Goal: Task Accomplishment & Management: Complete application form

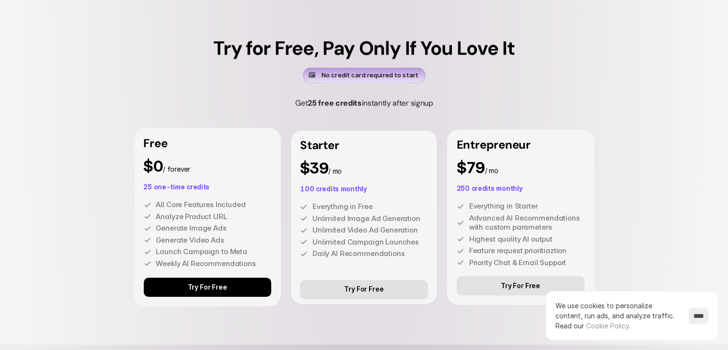
click at [219, 288] on p "Try For Free" at bounding box center [207, 287] width 39 height 8
click at [186, 286] on link "Try For Free" at bounding box center [208, 286] width 128 height 19
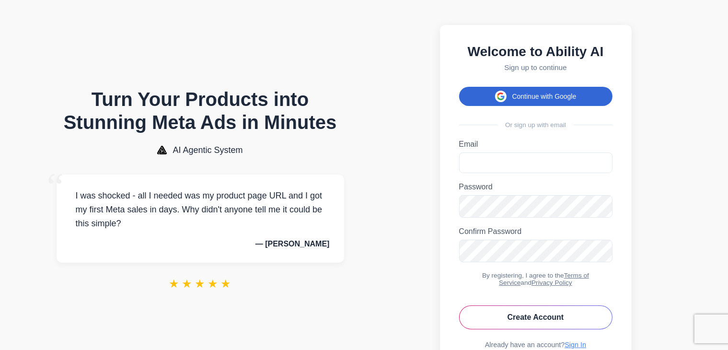
click at [531, 99] on button "Continue with Google" at bounding box center [535, 96] width 153 height 19
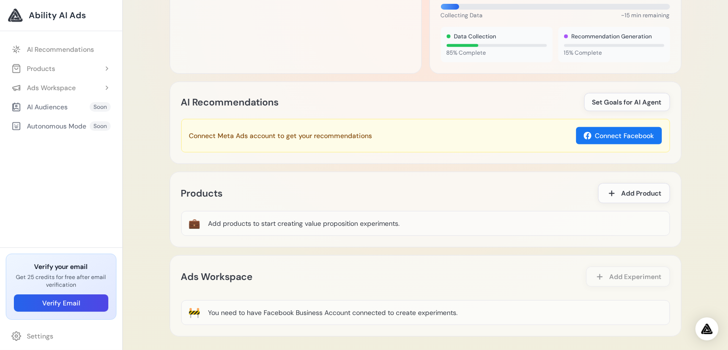
scroll to position [457, 0]
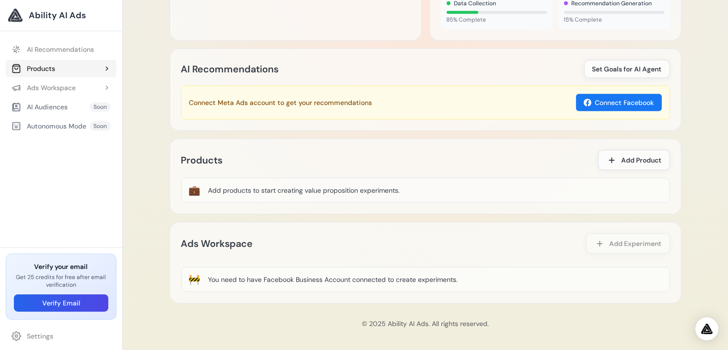
click at [98, 73] on button "Products" at bounding box center [61, 68] width 111 height 17
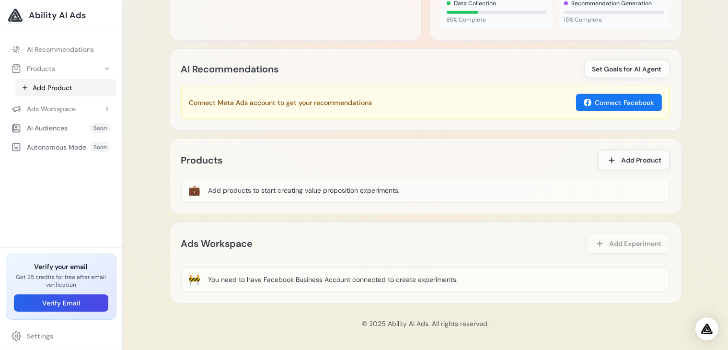
click at [61, 90] on link "Add Product" at bounding box center [65, 87] width 101 height 17
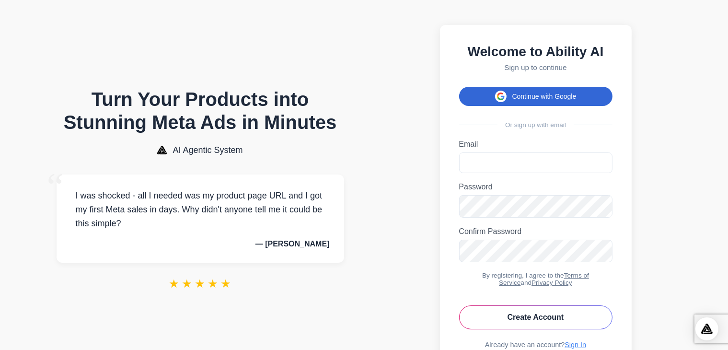
click at [519, 104] on button "Continue with Google" at bounding box center [535, 96] width 153 height 19
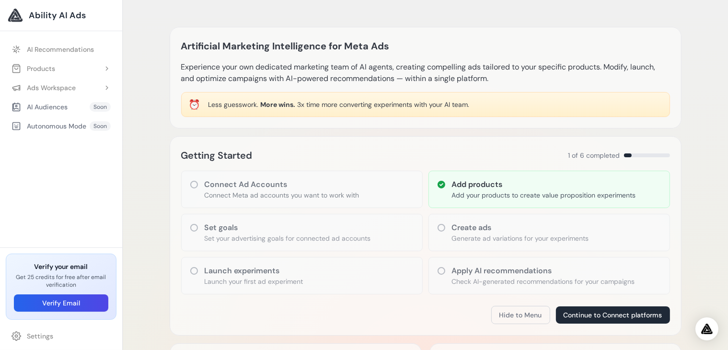
click at [203, 186] on div "Connect Ad Accounts Connect Meta ad accounts you want to work with" at bounding box center [302, 189] width 242 height 37
click at [344, 196] on p "Connect Meta ad accounts you want to work with" at bounding box center [282, 195] width 155 height 10
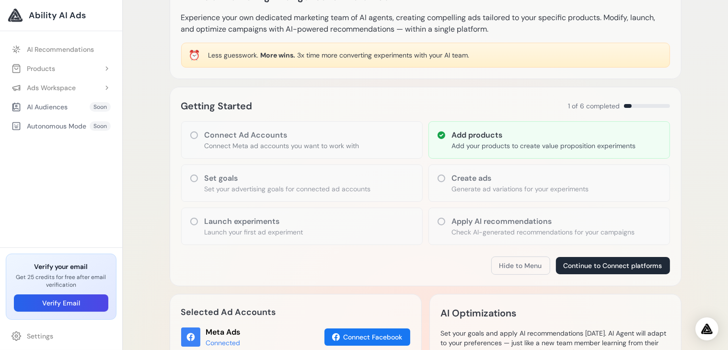
scroll to position [48, 0]
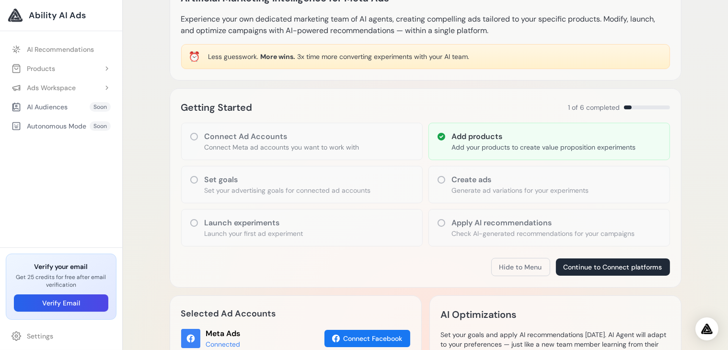
click at [507, 139] on h3 "Add products" at bounding box center [544, 137] width 184 height 12
click at [586, 223] on h3 "Apply AI recommendations" at bounding box center [543, 223] width 183 height 12
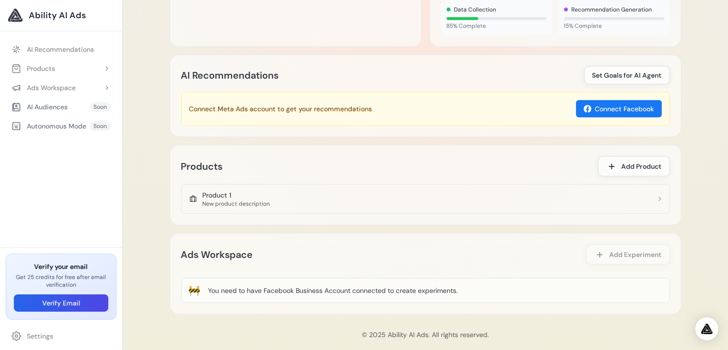
scroll to position [462, 0]
